Goal: Information Seeking & Learning: Find specific fact

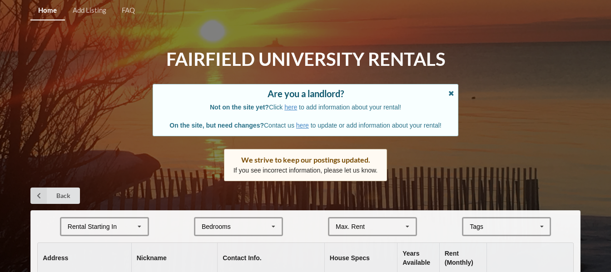
click at [450, 93] on icon at bounding box center [452, 92] width 8 height 6
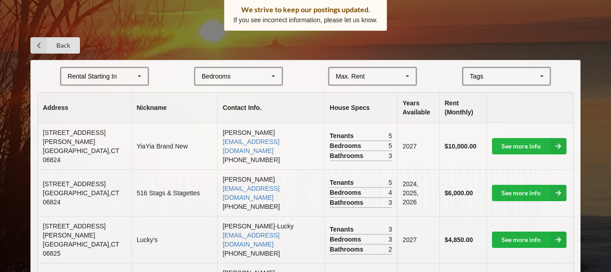
scroll to position [136, 0]
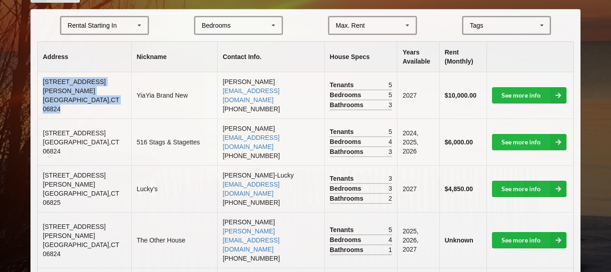
drag, startPoint x: 41, startPoint y: 88, endPoint x: 97, endPoint y: 95, distance: 56.4
click at [97, 95] on td "[STREET_ADDRESS][PERSON_NAME]" at bounding box center [84, 95] width 93 height 46
copy td "[STREET_ADDRESS][PERSON_NAME]"
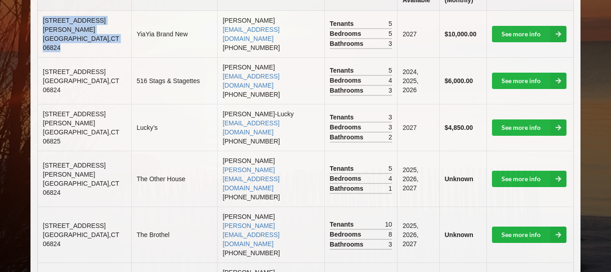
scroll to position [182, 0]
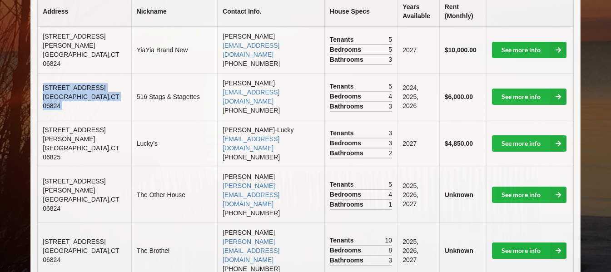
drag, startPoint x: 40, startPoint y: 81, endPoint x: 110, endPoint y: 96, distance: 72.4
click at [111, 96] on tr "[STREET_ADDRESS] 516 Stags & Stagettes [PERSON_NAME] [PERSON_NAME][EMAIL_ADDRES…" at bounding box center [306, 96] width 536 height 47
copy td "[STREET_ADDRESS]"
click at [153, 98] on td "516 Stags & Stagettes" at bounding box center [174, 96] width 86 height 47
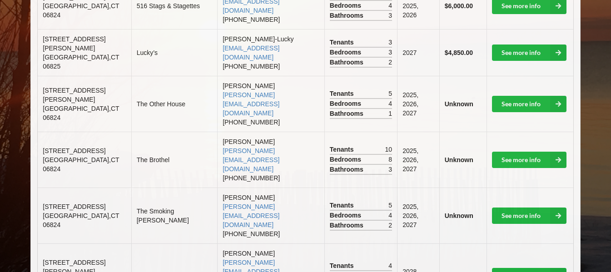
scroll to position [291, 0]
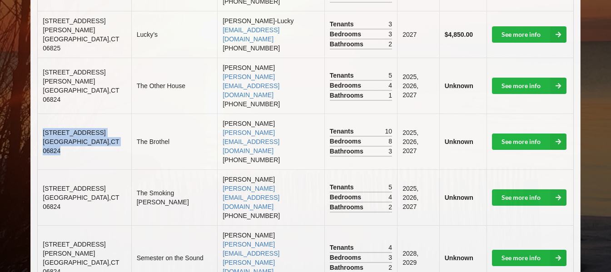
drag, startPoint x: 44, startPoint y: 95, endPoint x: 96, endPoint y: 106, distance: 53.6
click at [96, 114] on td "[STREET_ADDRESS]" at bounding box center [84, 142] width 93 height 56
copy td "[STREET_ADDRESS]"
